Goal: Task Accomplishment & Management: Complete application form

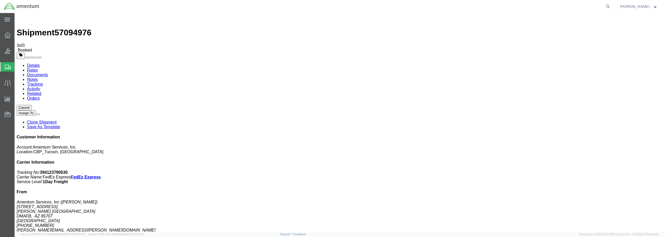
click at [0, 0] on span "Create from Template" at bounding box center [0, 0] width 0 height 0
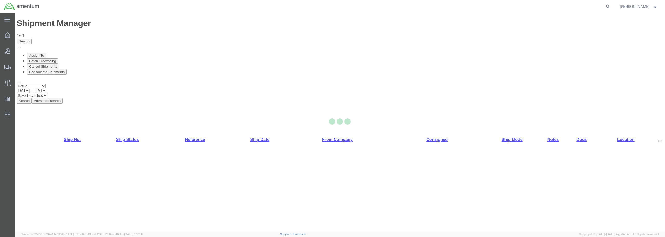
select select "49949"
select select "49921"
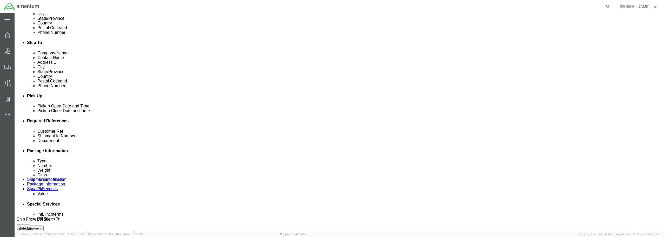
scroll to position [156, 0]
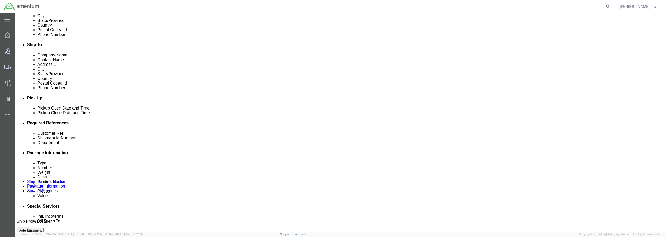
click div "[DATE] 12:13 PM"
type input "1:13 PM"
click button "Apply"
click input "text"
type input "f"
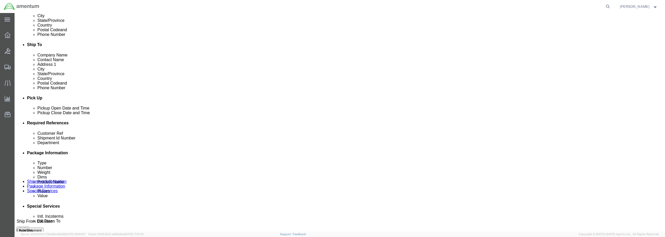
scroll to position [0, 0]
drag, startPoint x: 319, startPoint y: 164, endPoint x: 268, endPoint y: 163, distance: 50.4
click div "Customer Ref FLANGE / BATCH 513-011365"
type input "FLANGE / BATCH 513-011365"
click div "References Add reference"
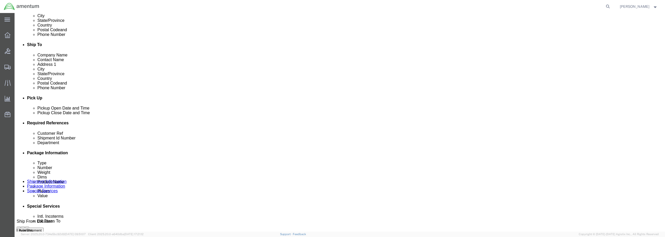
paste input "FLANGE / BATCH 513-011365"
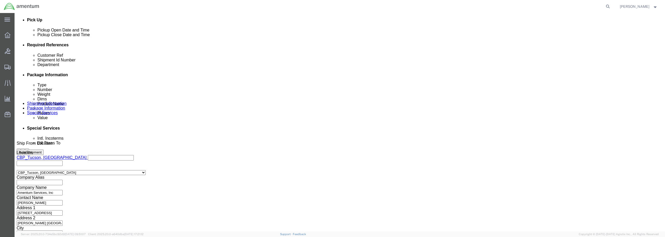
scroll to position [238, 0]
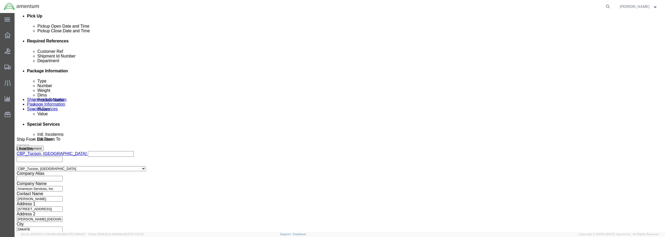
type input "FLANGE / BATCH 513-011365"
click button "Continue"
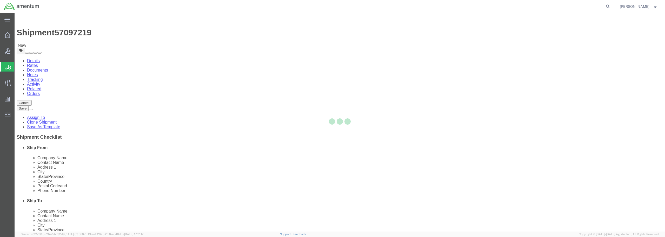
select select "CBOX"
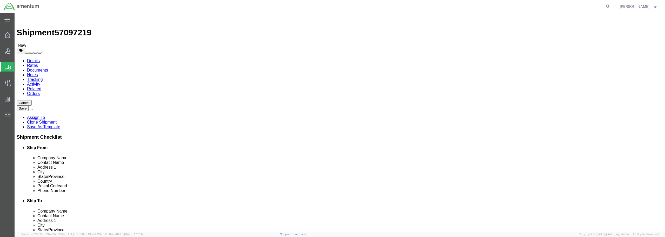
drag, startPoint x: 109, startPoint y: 109, endPoint x: 86, endPoint y: 111, distance: 23.5
click div "Dimensions Separate dimensions for each package, Length x Width x Height Length…"
type input "10"
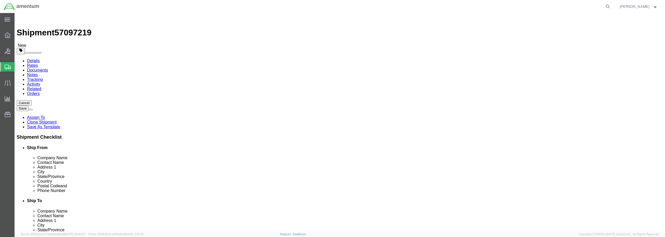
click input "0.00"
drag, startPoint x: 108, startPoint y: 118, endPoint x: 97, endPoint y: 119, distance: 11.4
click div "0.00 Select kgs lbs"
type input "2.00"
click link "Add Content"
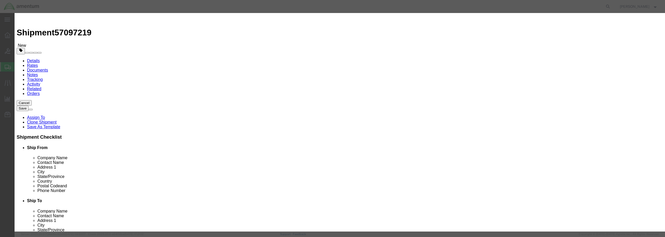
click select "Select 50 55 60 65 70 85 92.5 100 125 175 250 300 400"
select select "250"
click select "Select 50 55 60 65 70 85 92.5 100 125 175 250 300 400"
click input "text"
paste input "FLANGE / BATCH 513-011365"
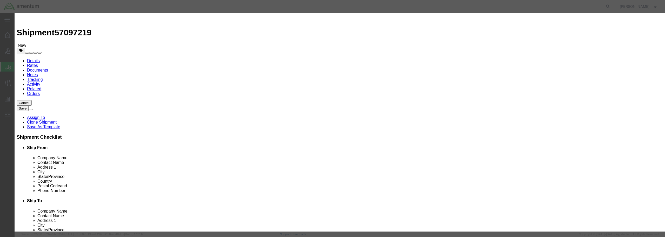
type input "FLANGE / BATCH 513-011365"
drag, startPoint x: 245, startPoint y: 50, endPoint x: 234, endPoint y: 49, distance: 11.2
click div "0"
type input "1"
click input "text"
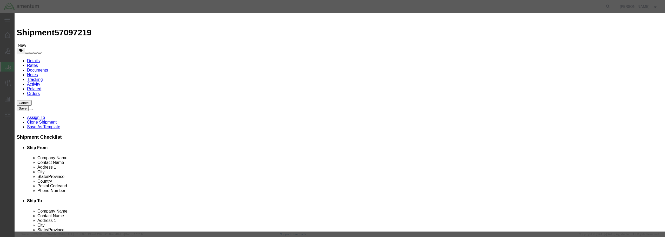
type input "1684.22"
click button "Save & Close"
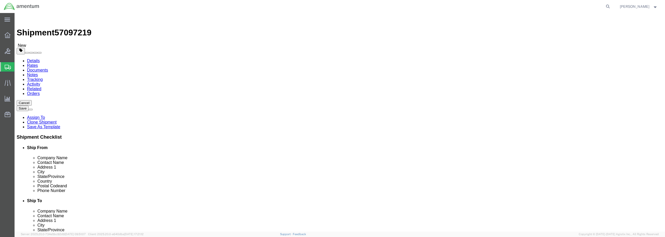
click button "Rate Shipment"
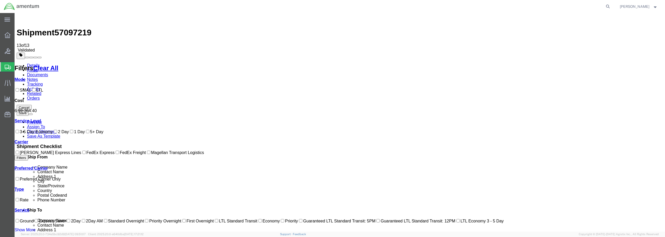
checkbox input "true"
